Goal: Transaction & Acquisition: Purchase product/service

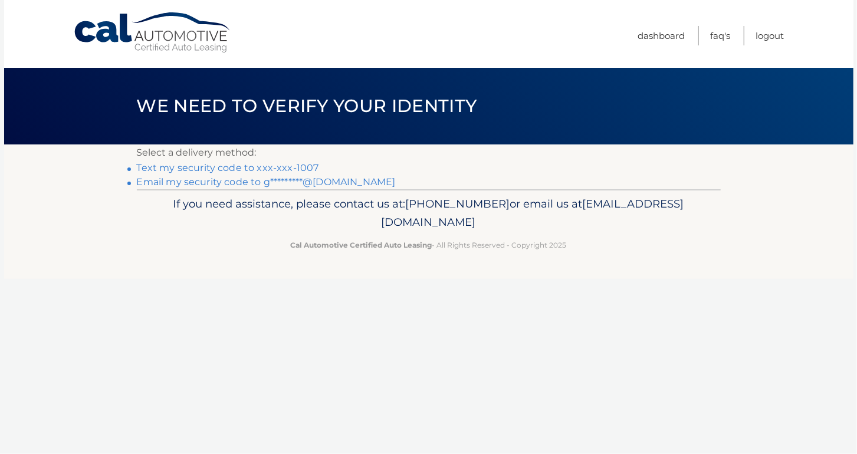
click at [296, 169] on link "Text my security code to xxx-xxx-1007" at bounding box center [228, 167] width 182 height 11
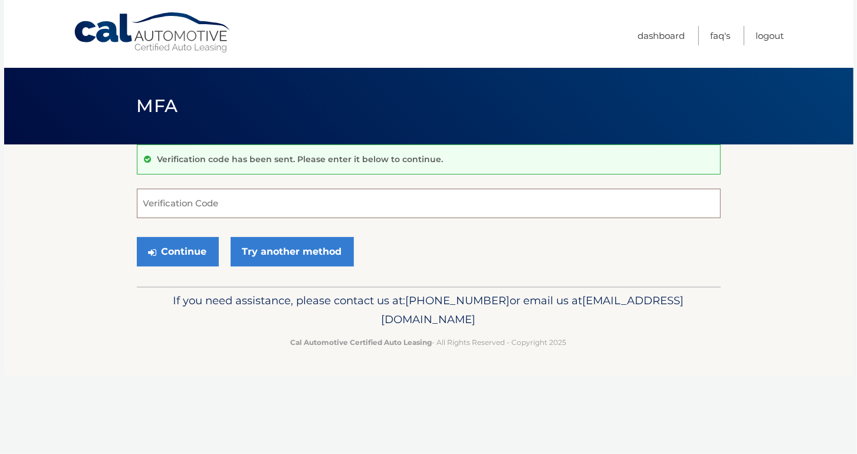
click at [177, 202] on input "Verification Code" at bounding box center [429, 204] width 584 height 30
type input "836883"
click at [164, 257] on button "Continue" at bounding box center [178, 252] width 82 height 30
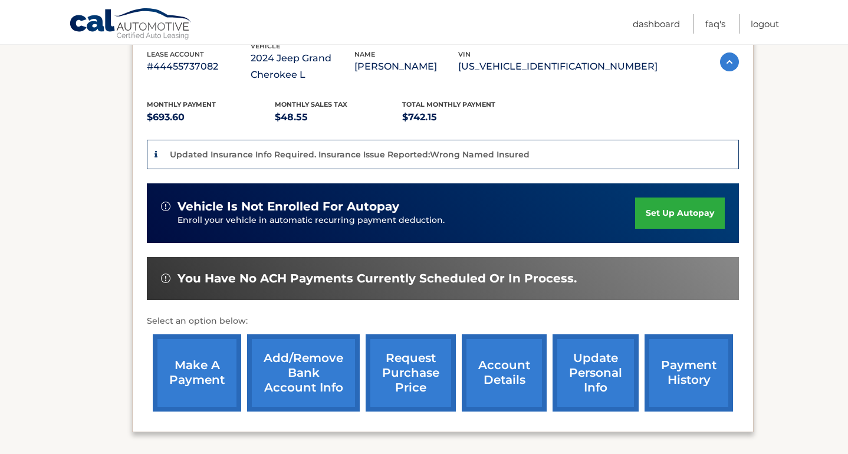
scroll to position [236, 0]
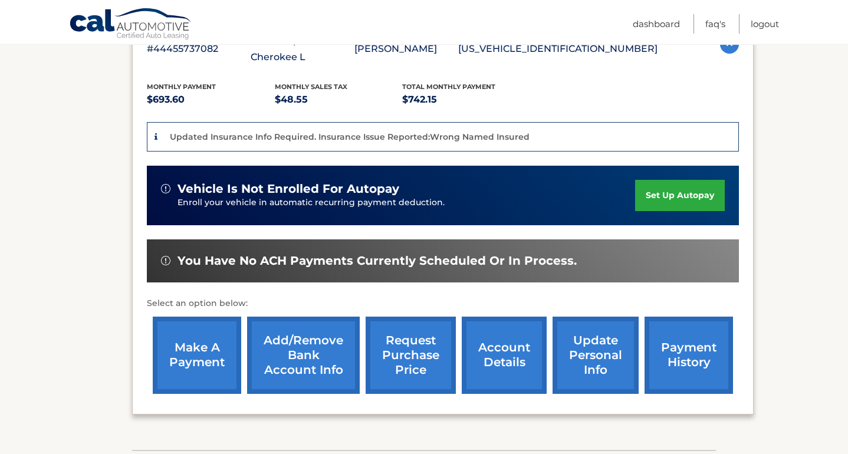
click at [223, 348] on link "make a payment" at bounding box center [197, 355] width 89 height 77
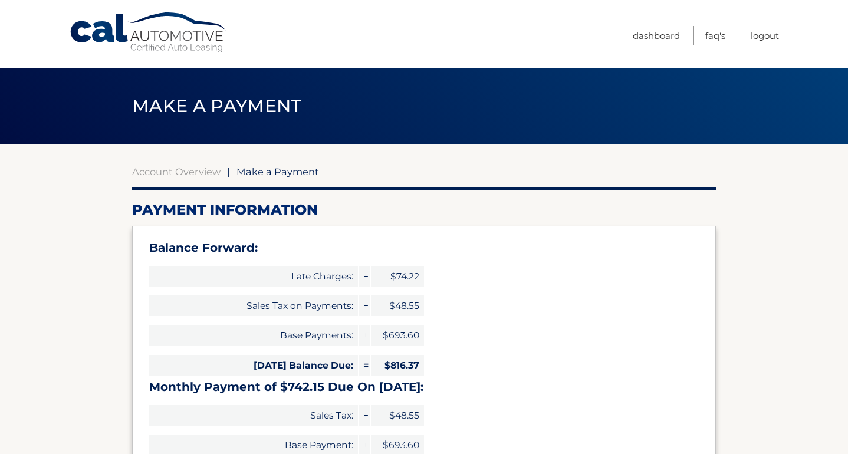
select select "Y2M5YTU0YmUtMGFkNC00Yzk4LThhNWMtMmY4MWJiN2I5YTAx"
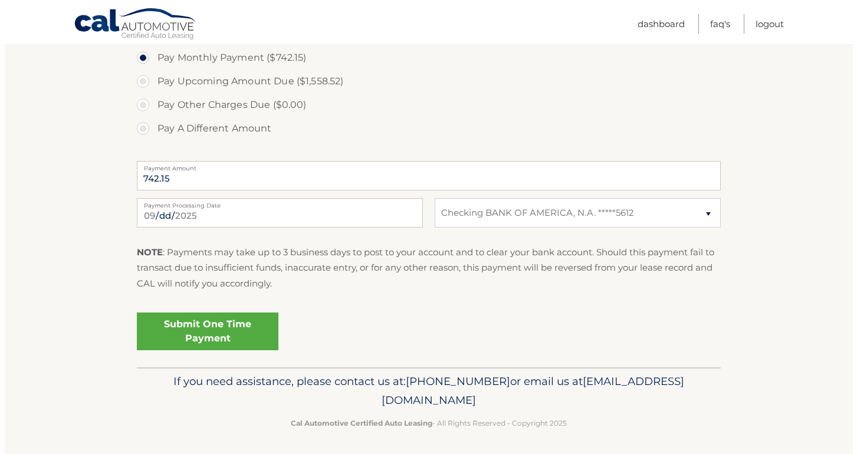
scroll to position [498, 0]
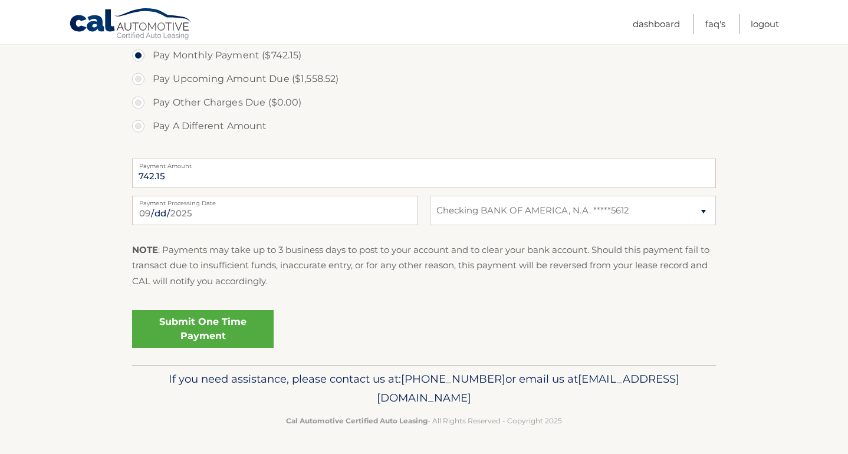
click at [208, 326] on link "Submit One Time Payment" at bounding box center [203, 329] width 142 height 38
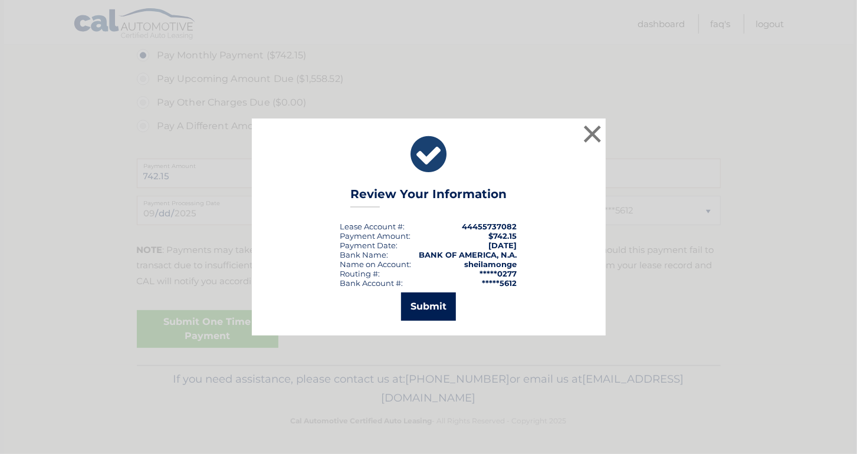
click at [427, 313] on button "Submit" at bounding box center [428, 307] width 55 height 28
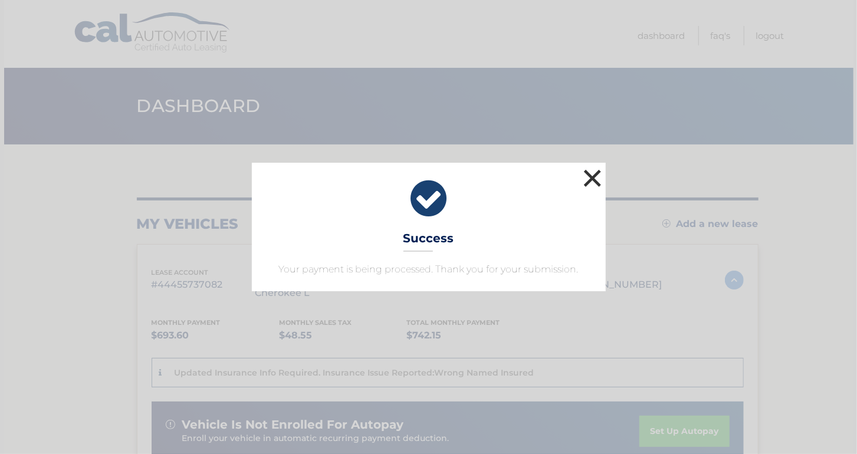
click at [590, 177] on button "×" at bounding box center [593, 178] width 24 height 24
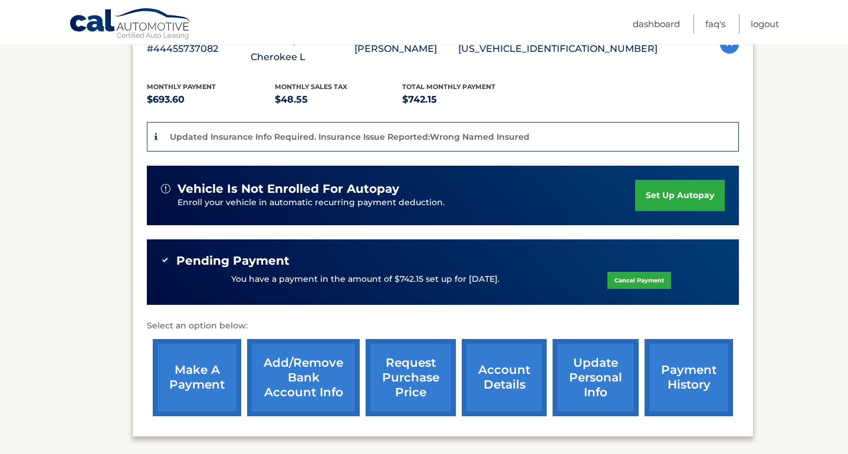
scroll to position [260, 0]
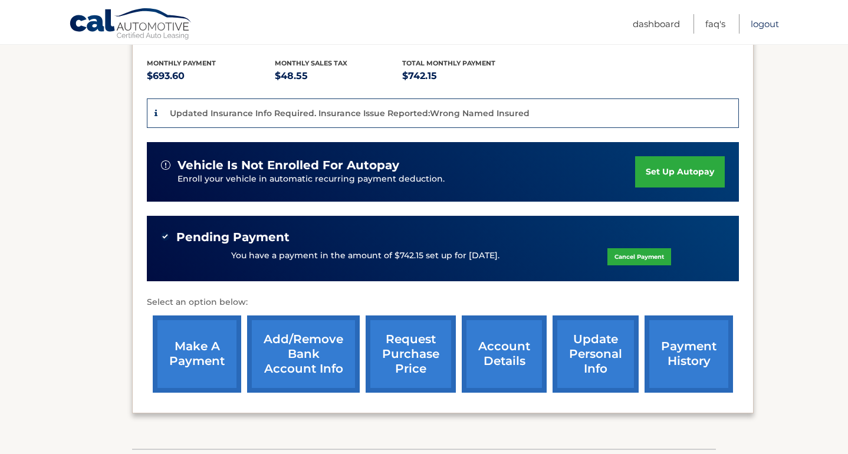
click at [761, 21] on link "Logout" at bounding box center [765, 23] width 28 height 19
